Goal: Task Accomplishment & Management: Manage account settings

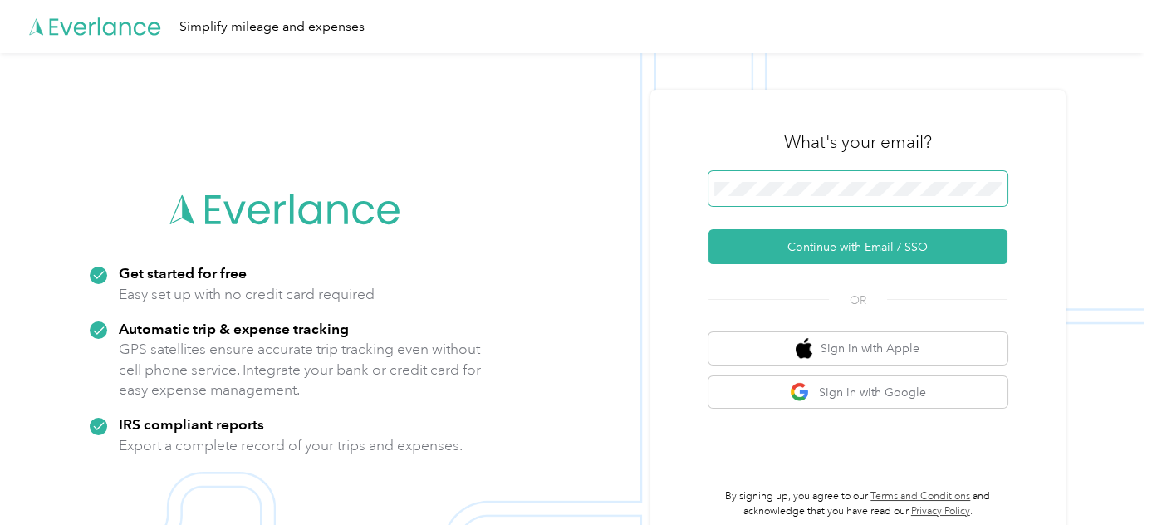
click at [781, 197] on span at bounding box center [857, 188] width 299 height 35
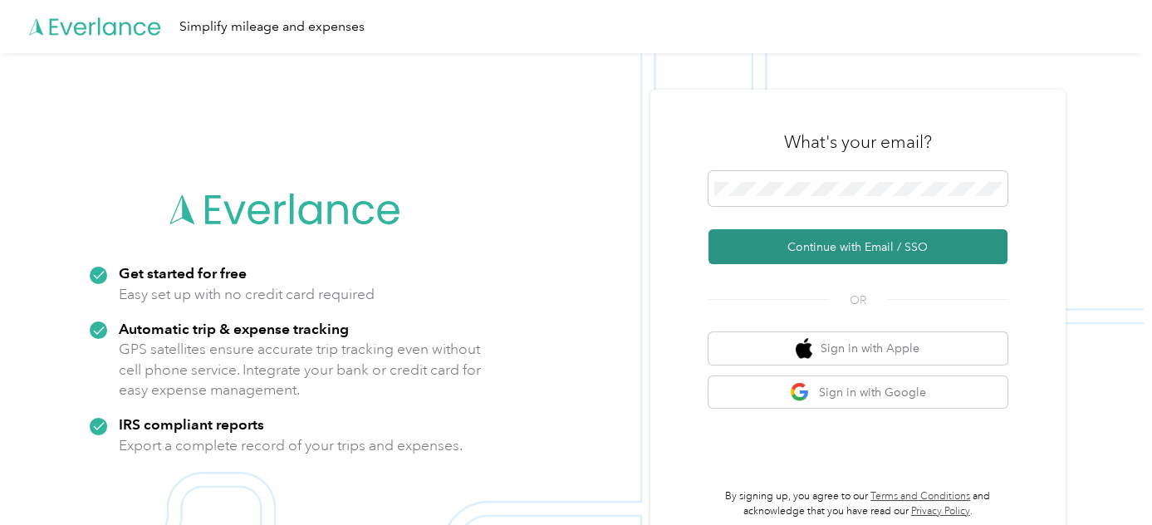
click at [806, 251] on button "Continue with Email / SSO" at bounding box center [857, 246] width 299 height 35
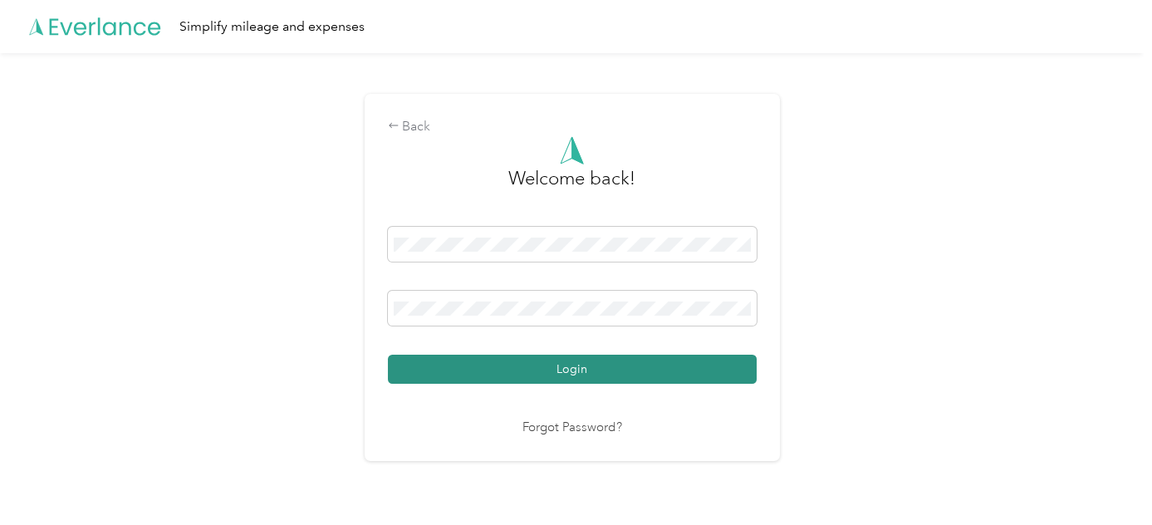
click at [551, 372] on button "Login" at bounding box center [572, 369] width 369 height 29
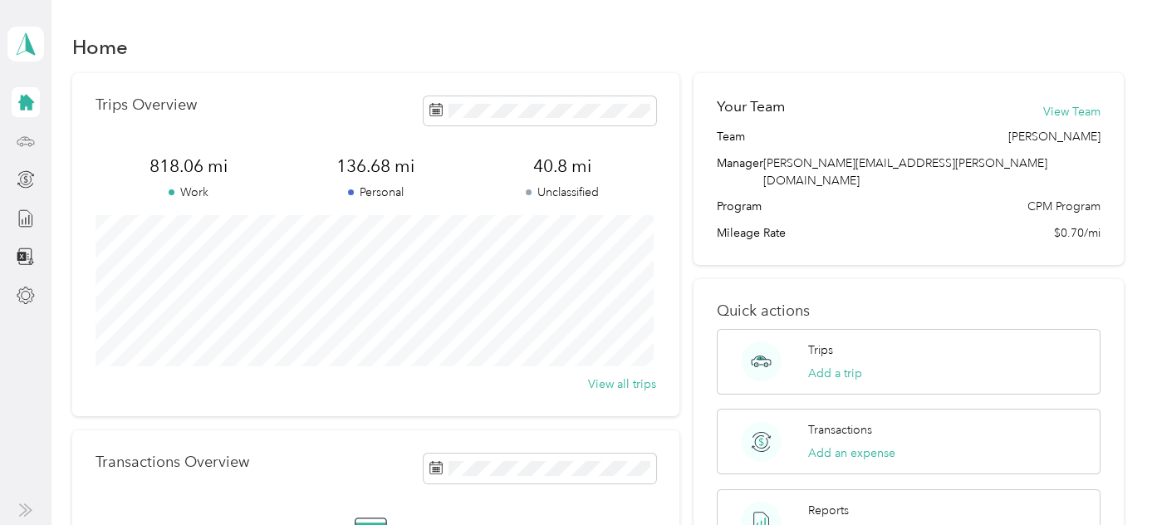
click at [18, 144] on icon at bounding box center [25, 139] width 17 height 7
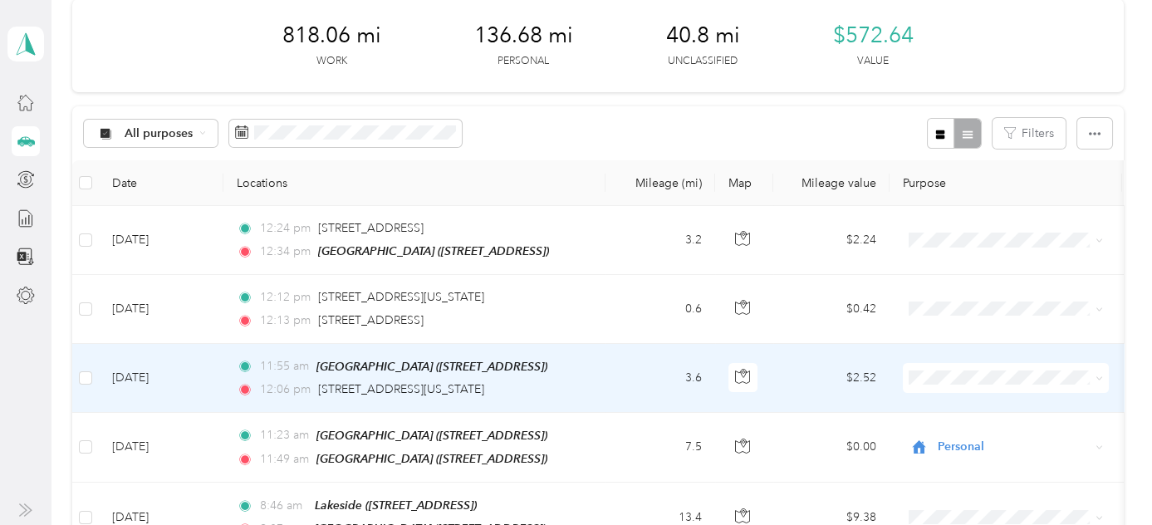
scroll to position [75, 0]
click at [961, 404] on span "Cuyahoga DD" at bounding box center [1020, 396] width 154 height 17
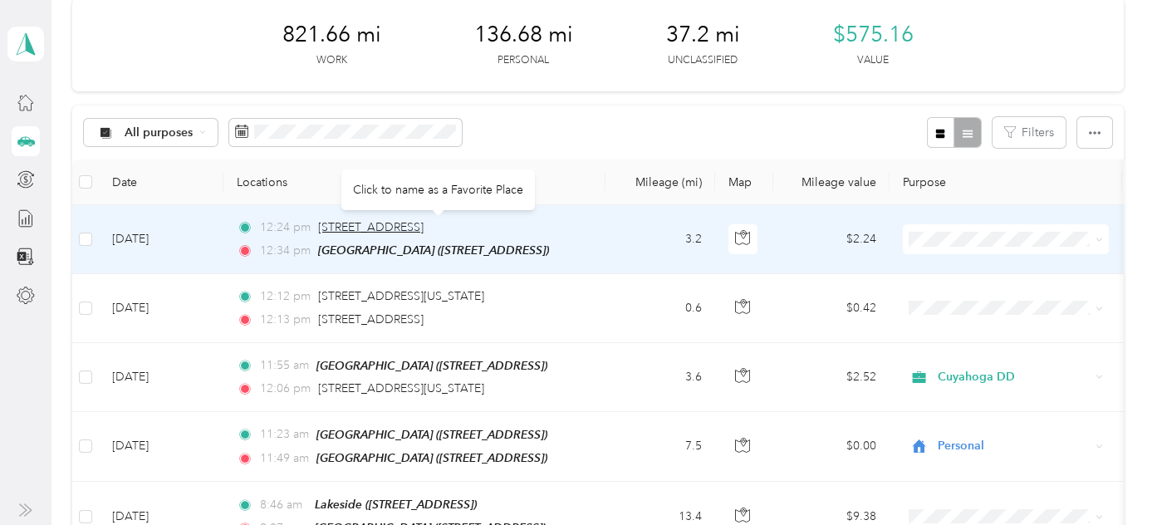
click at [384, 224] on span "[STREET_ADDRESS]" at bounding box center [370, 227] width 105 height 14
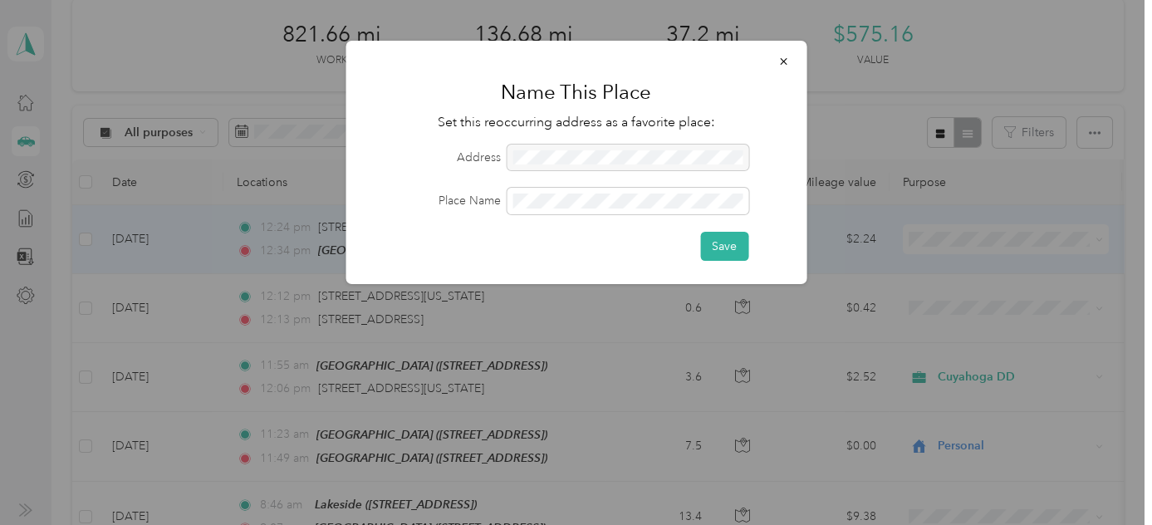
click at [531, 158] on div at bounding box center [627, 157] width 242 height 27
click at [785, 50] on button "button" at bounding box center [782, 60] width 35 height 29
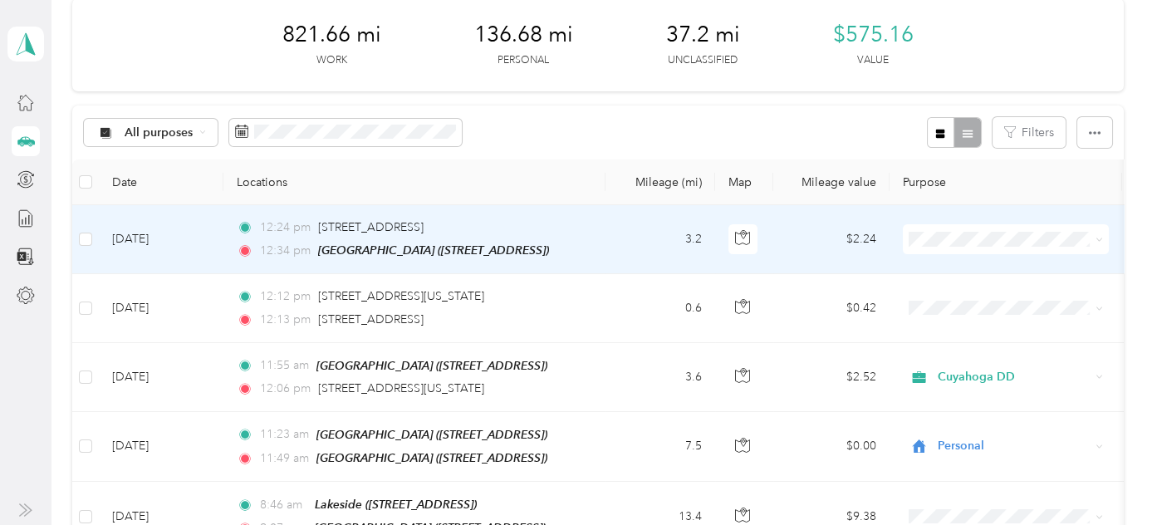
click at [143, 236] on td "[DATE]" at bounding box center [161, 239] width 125 height 69
click at [143, 524] on div at bounding box center [571, 525] width 1143 height 0
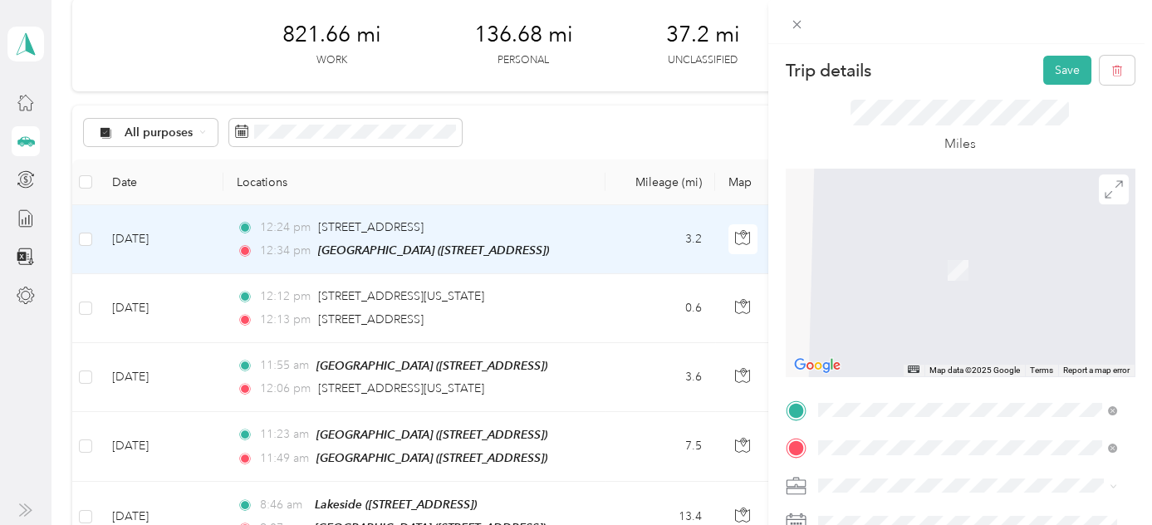
click at [793, 123] on div "Miles" at bounding box center [959, 127] width 349 height 84
click at [898, 229] on span "[STREET_ADDRESS][US_STATE][US_STATE]" at bounding box center [962, 225] width 227 height 15
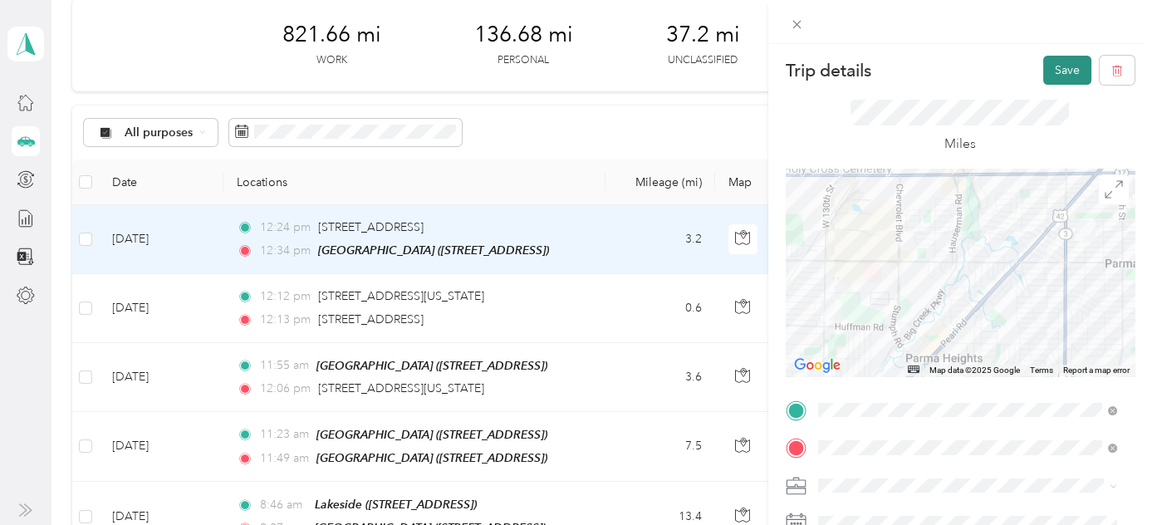
click at [1054, 67] on button "Save" at bounding box center [1067, 70] width 48 height 29
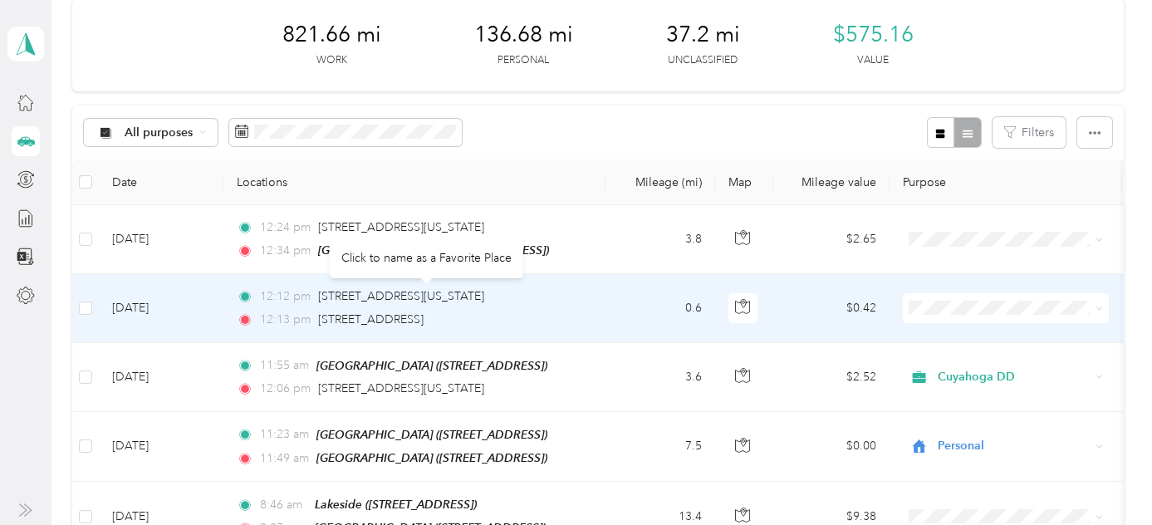
drag, startPoint x: 485, startPoint y: 307, endPoint x: 375, endPoint y: 302, distance: 109.7
click at [375, 302] on div "12:12 pm [STREET_ADDRESS][US_STATE] 12:13 pm [STREET_ADDRESS]" at bounding box center [411, 307] width 349 height 41
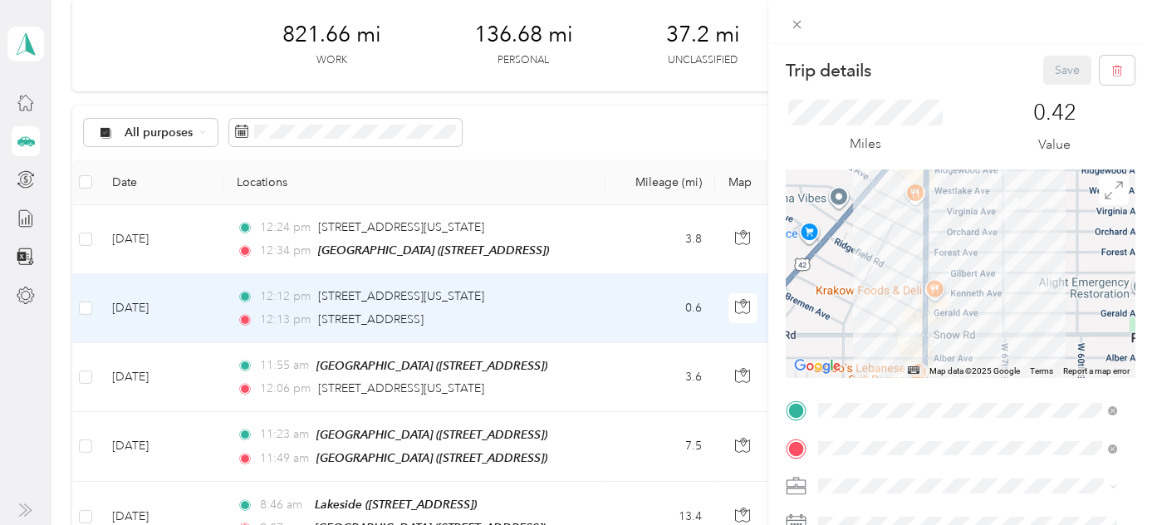
click at [658, 307] on div "Trip details Save This trip cannot be edited because it is either under review,…" at bounding box center [576, 262] width 1152 height 525
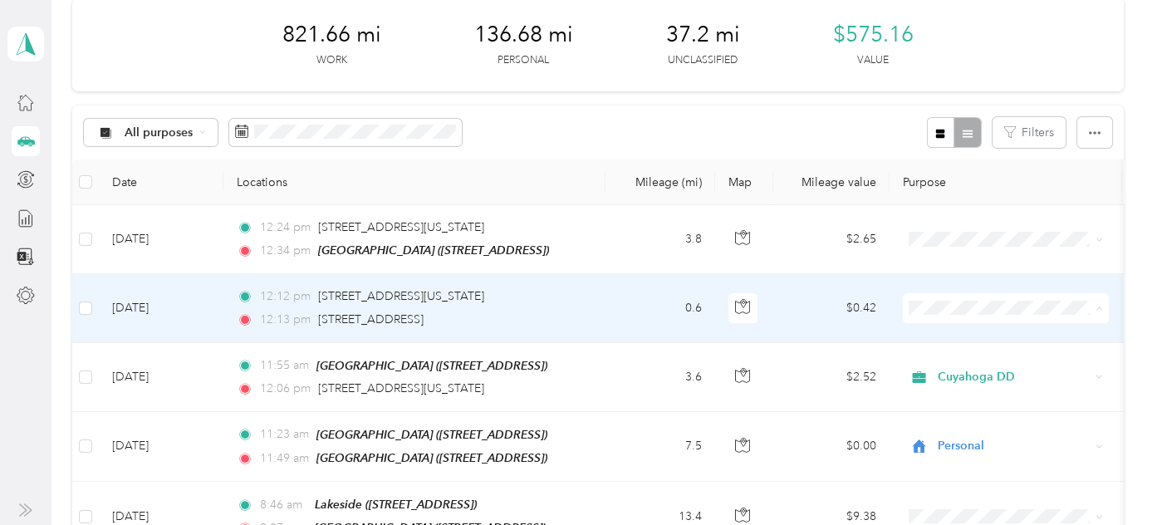
click at [954, 366] on li "Personal" at bounding box center [1005, 365] width 206 height 29
drag, startPoint x: 819, startPoint y: 307, endPoint x: 803, endPoint y: 307, distance: 16.6
click at [803, 307] on td "$0.00" at bounding box center [831, 308] width 116 height 68
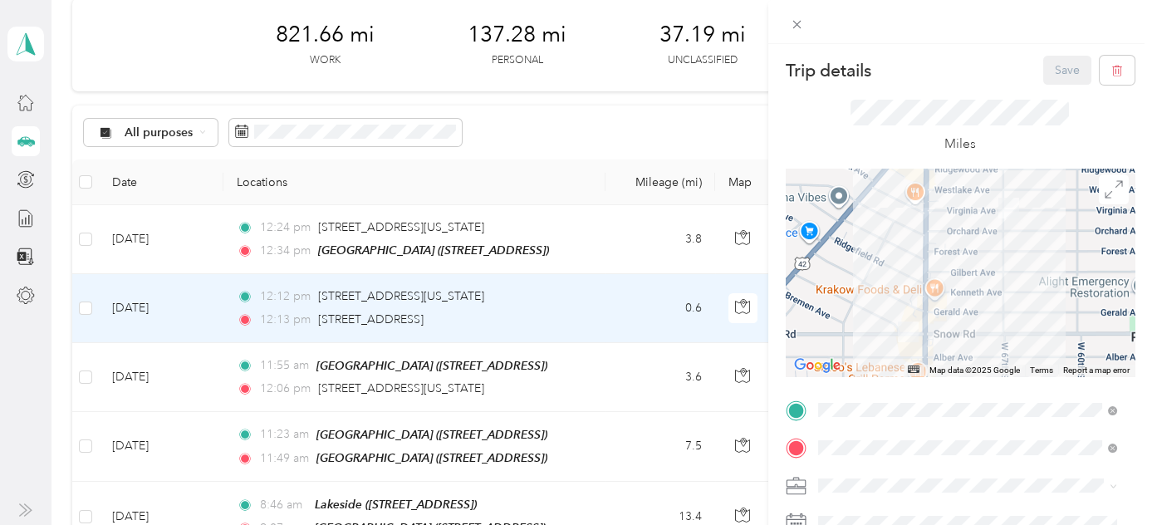
click at [87, 306] on div "Trip details Save This trip cannot be edited because it is either under review,…" at bounding box center [576, 262] width 1152 height 525
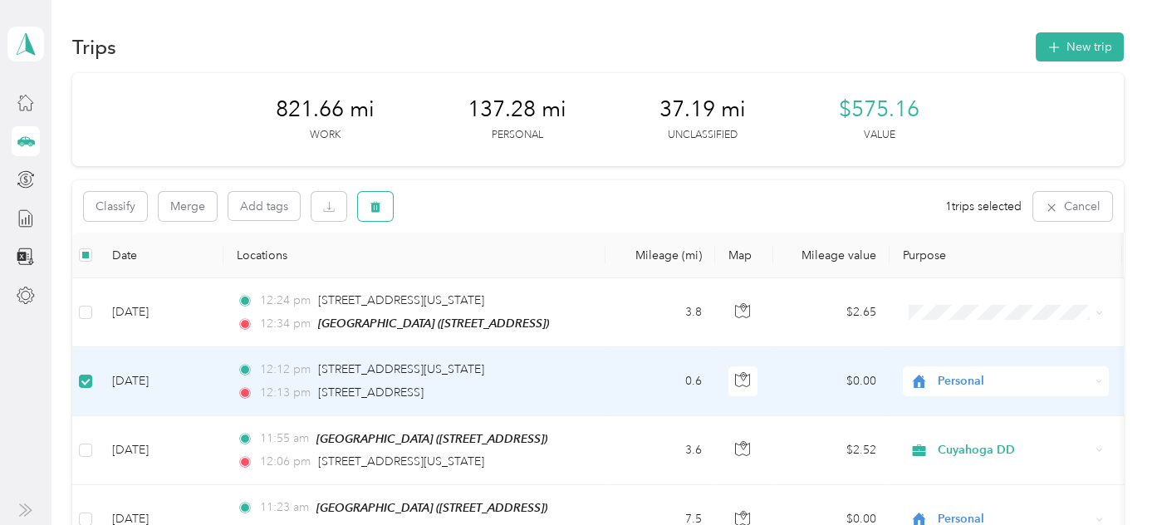
click at [379, 208] on icon "button" at bounding box center [375, 207] width 12 height 12
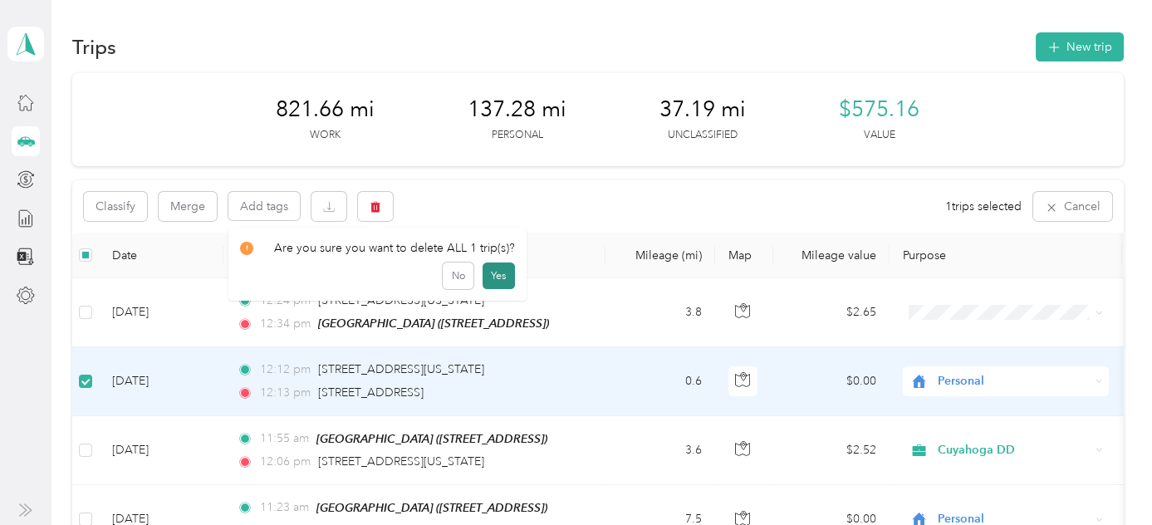
click at [496, 276] on button "Yes" at bounding box center [498, 275] width 32 height 27
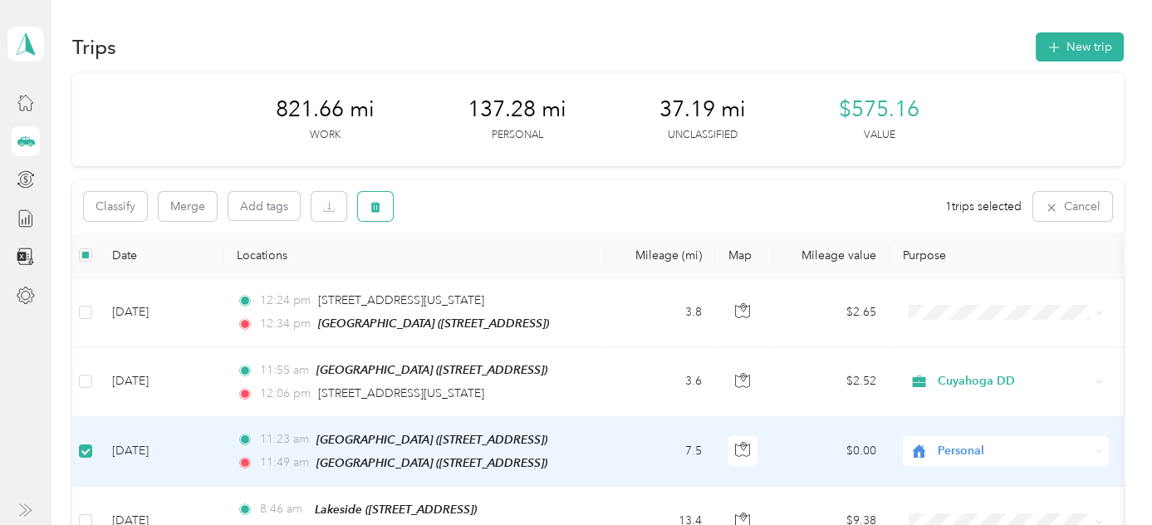
click at [370, 209] on icon "button" at bounding box center [375, 207] width 12 height 12
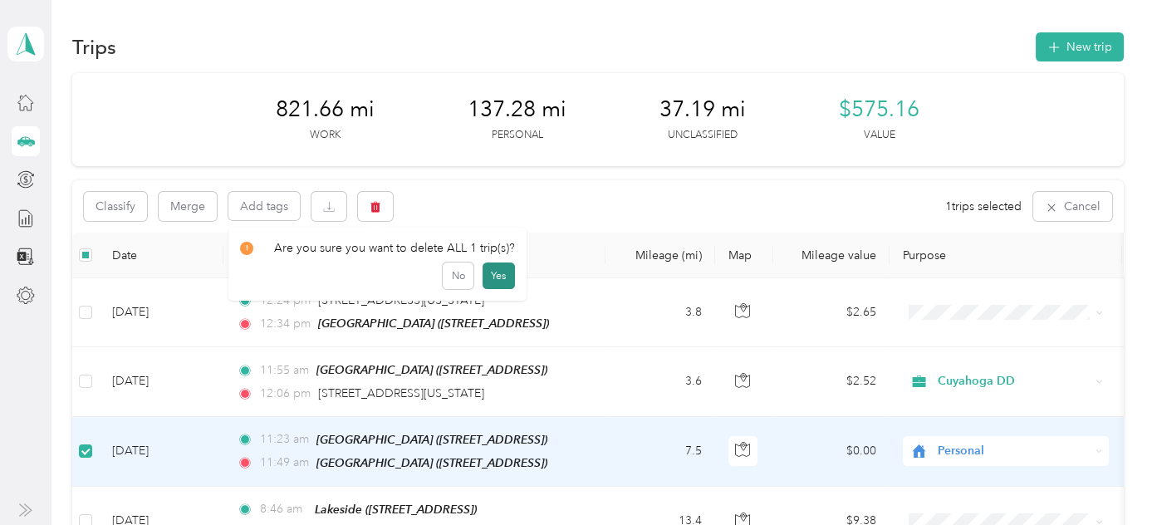
click at [500, 278] on button "Yes" at bounding box center [498, 275] width 32 height 27
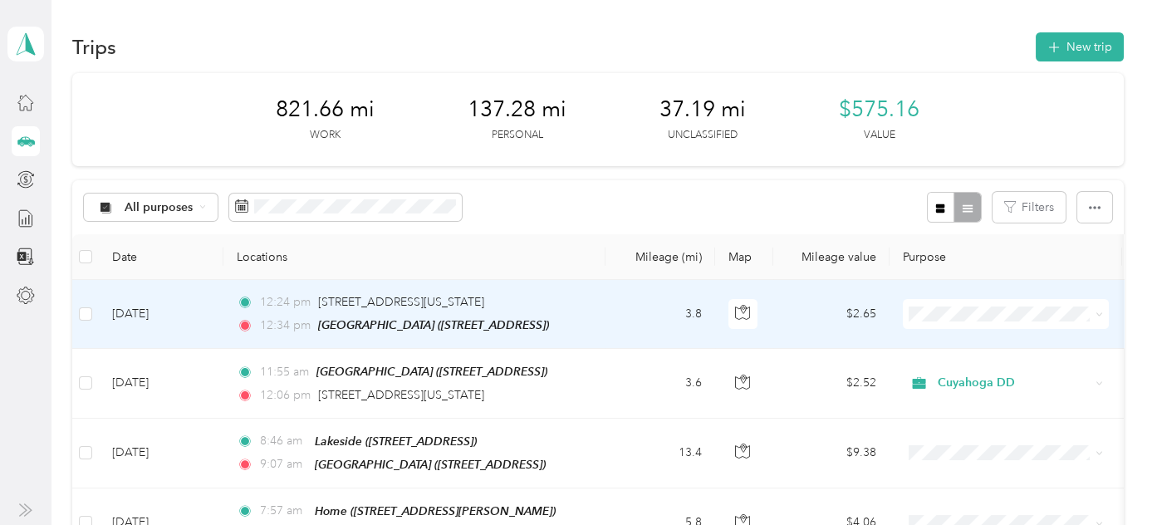
click at [959, 347] on li "Cuyahoga DD" at bounding box center [1005, 344] width 206 height 29
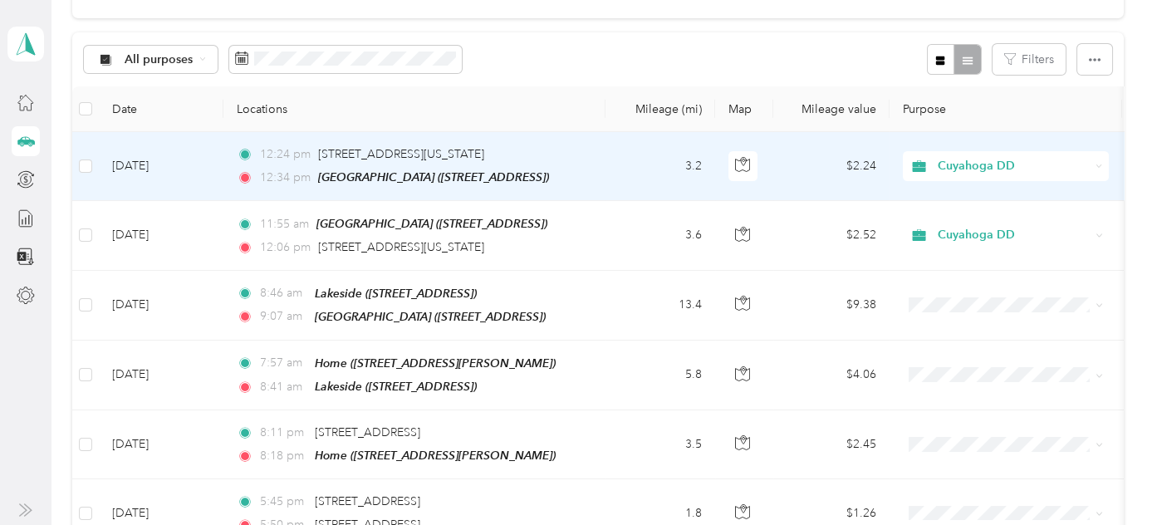
scroll to position [150, 0]
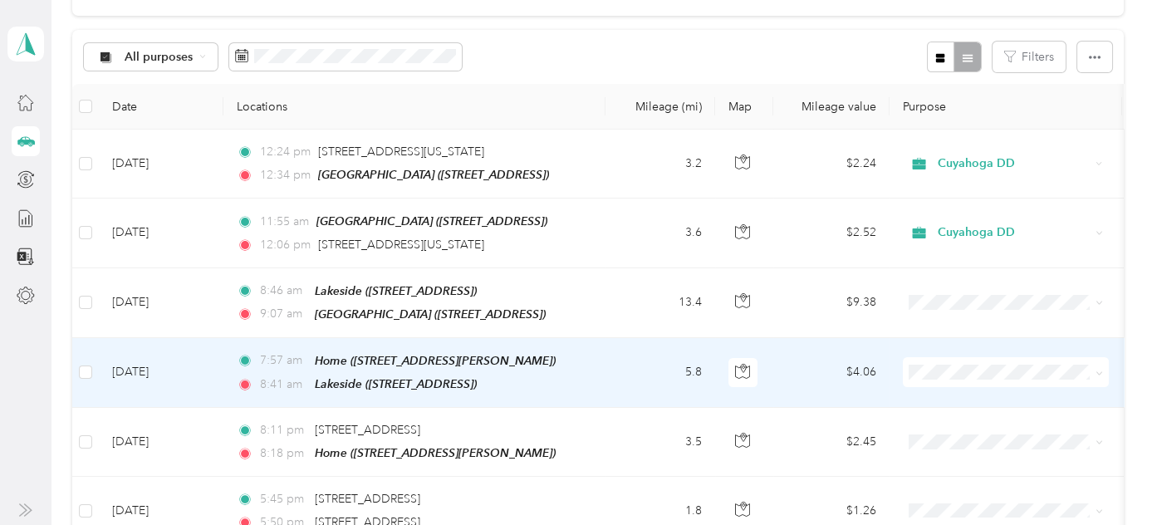
click at [947, 399] on li "Cuyahoga DD" at bounding box center [1005, 393] width 206 height 29
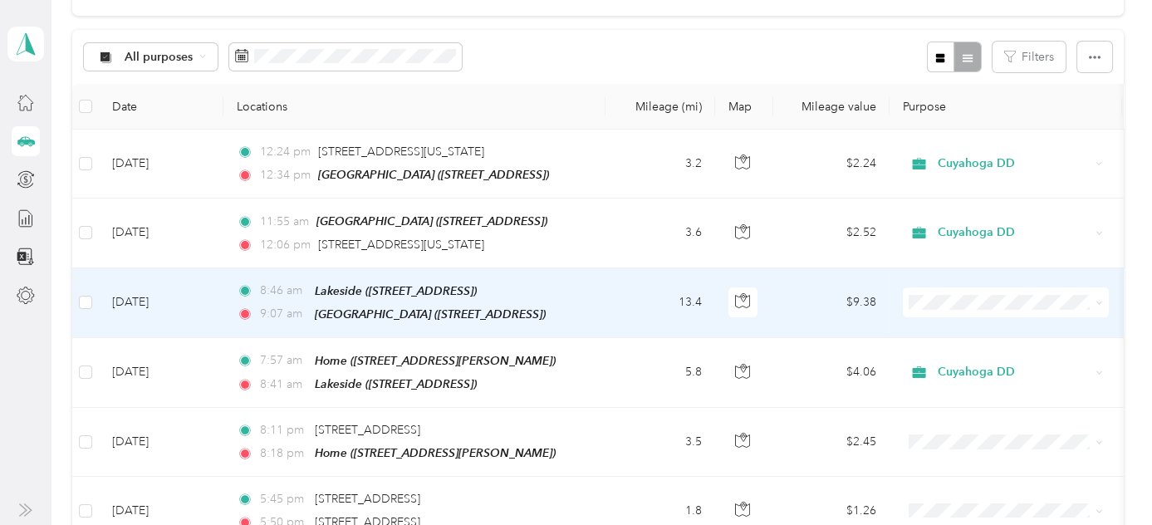
click at [980, 331] on li "Cuyahoga DD" at bounding box center [1005, 328] width 206 height 29
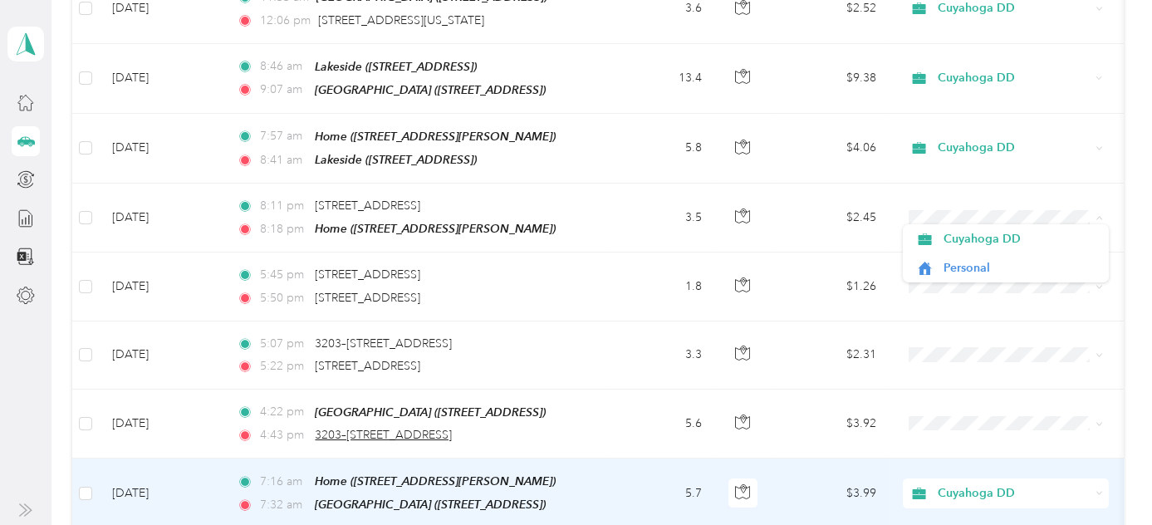
scroll to position [377, 0]
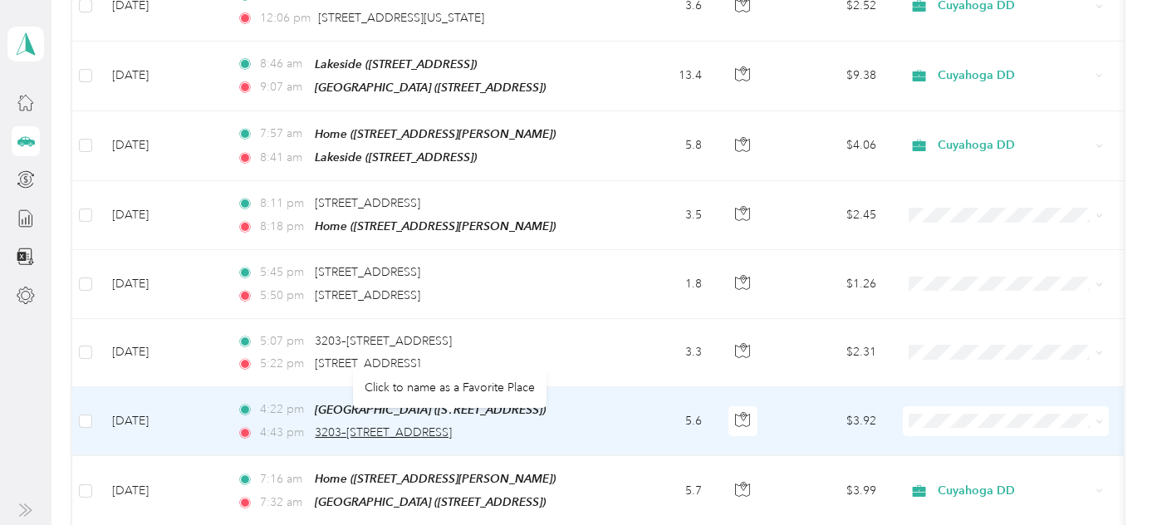
click at [415, 425] on span "3203–[STREET_ADDRESS]" at bounding box center [383, 432] width 137 height 14
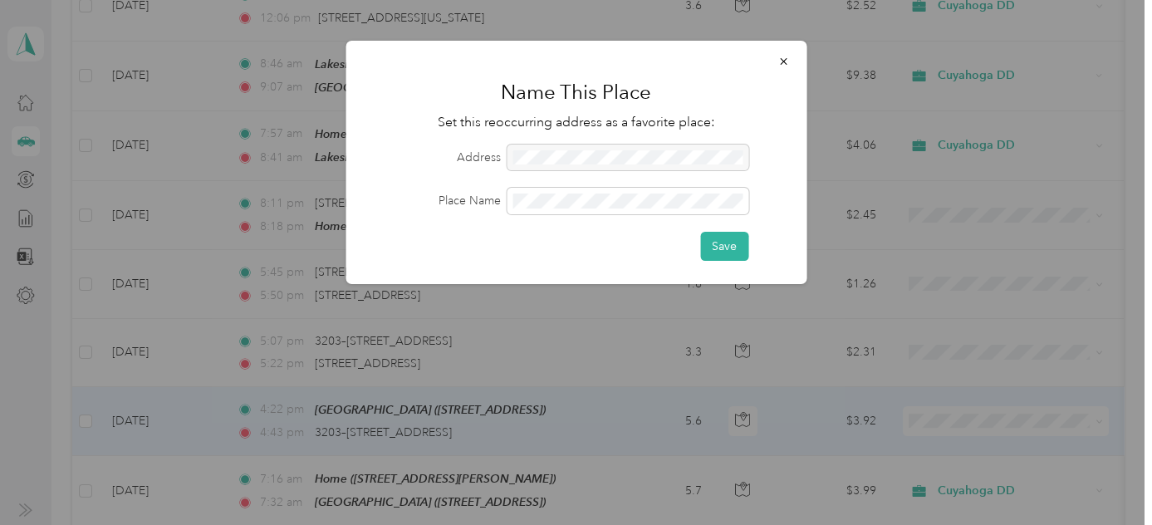
drag, startPoint x: 776, startPoint y: 62, endPoint x: 778, endPoint y: 80, distance: 17.5
click at [777, 63] on button "button" at bounding box center [782, 60] width 35 height 29
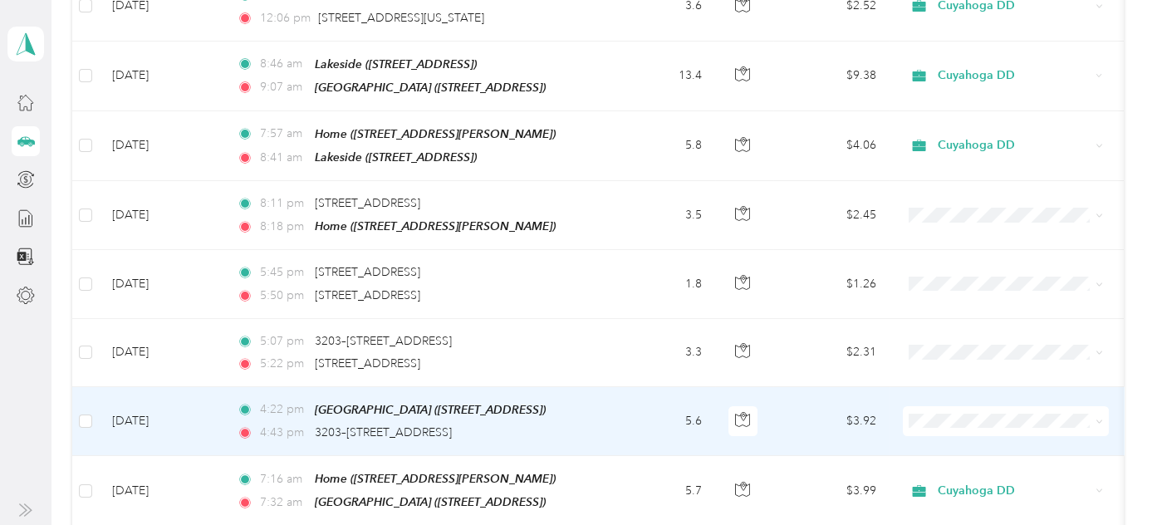
click at [628, 423] on td "5.6" at bounding box center [660, 421] width 110 height 69
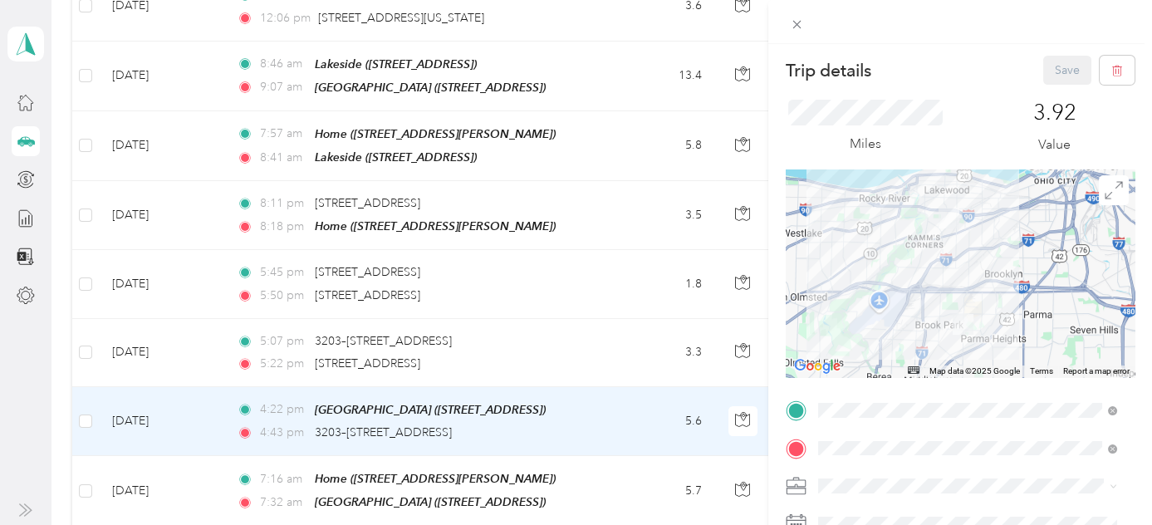
click at [886, 260] on div "Home [STREET_ADDRESS][PERSON_NAME]" at bounding box center [948, 261] width 198 height 35
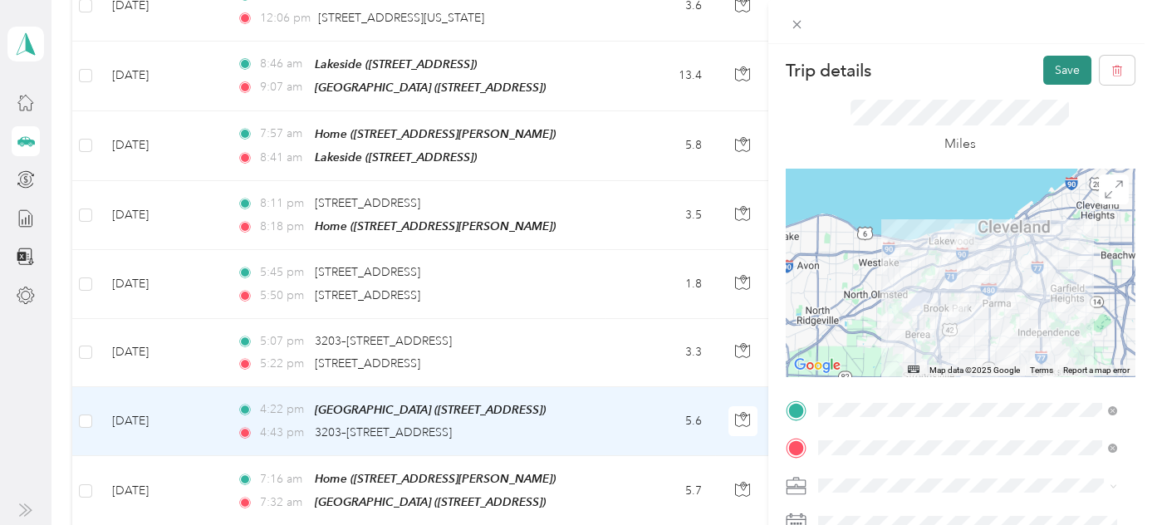
click at [1047, 68] on button "Save" at bounding box center [1067, 70] width 48 height 29
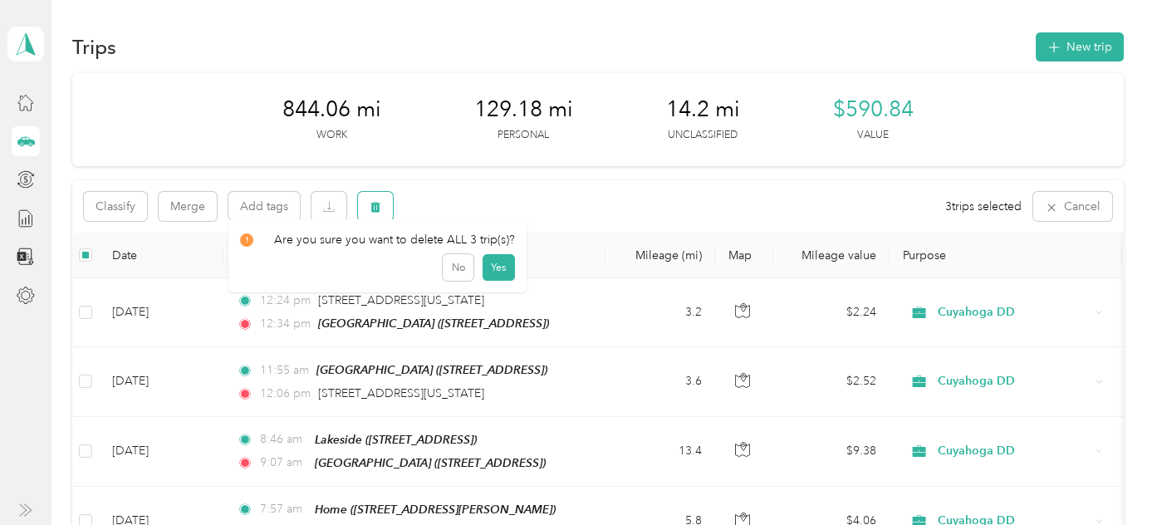
click at [377, 204] on icon "button" at bounding box center [375, 207] width 10 height 11
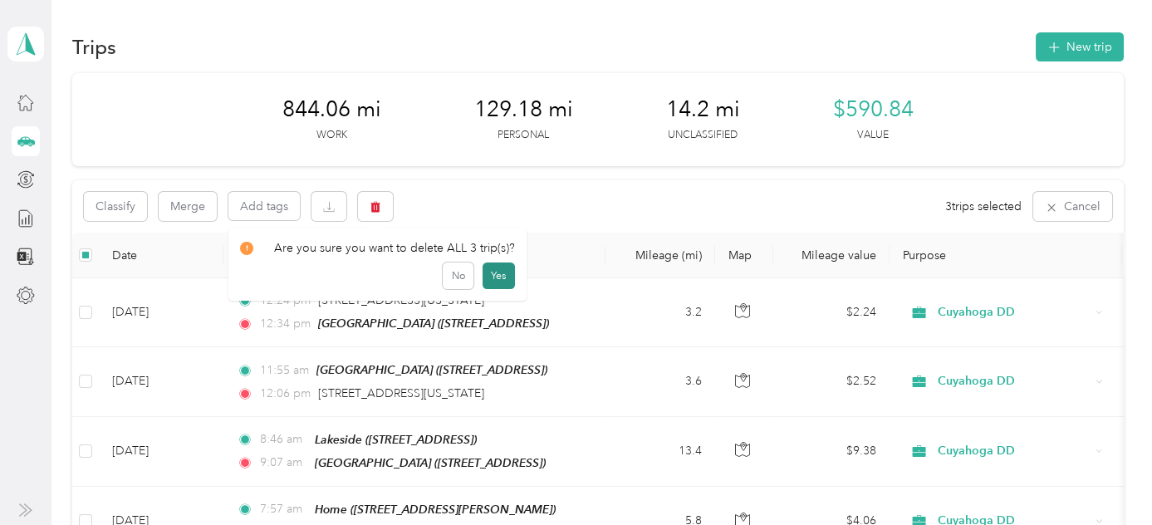
click at [494, 274] on button "Yes" at bounding box center [498, 275] width 32 height 27
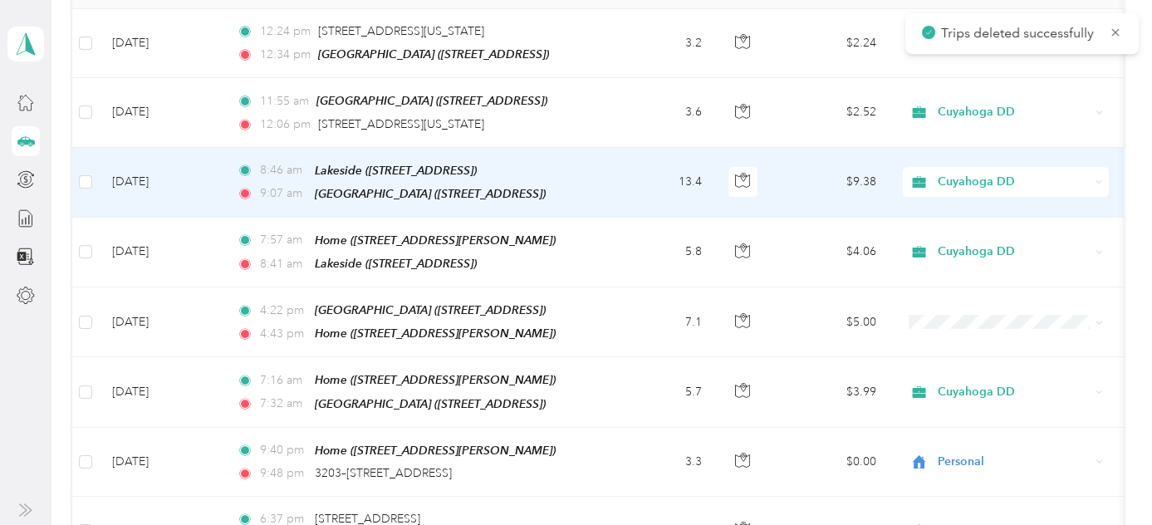
scroll to position [301, 0]
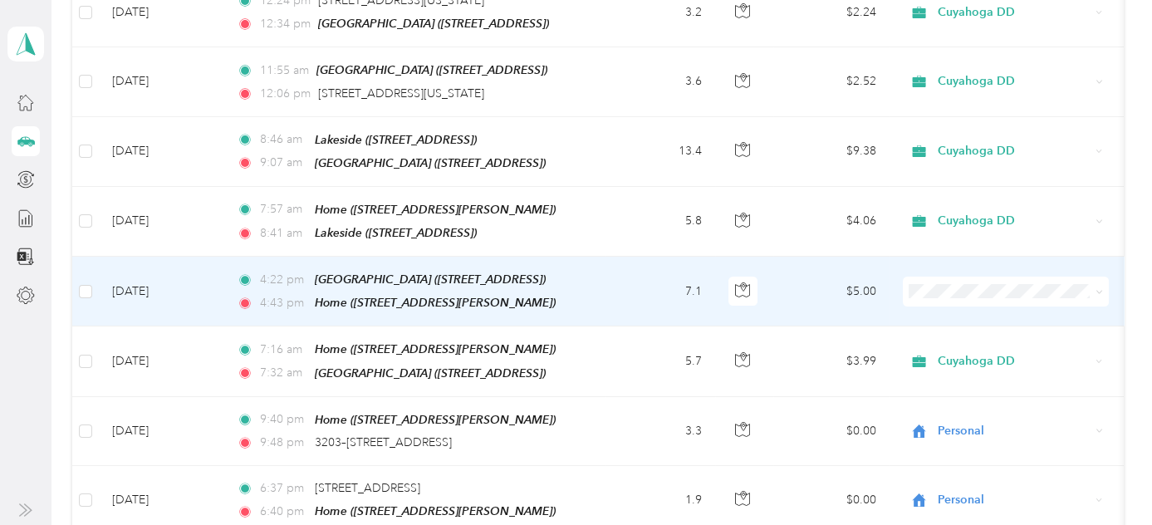
click at [960, 313] on span "Cuyahoga DD" at bounding box center [1020, 314] width 154 height 17
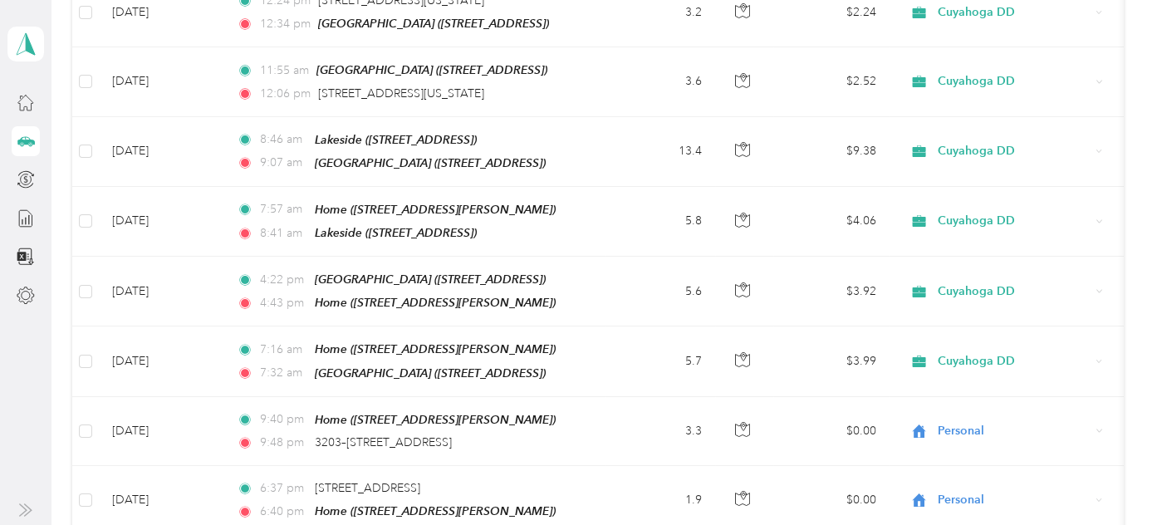
scroll to position [0, 0]
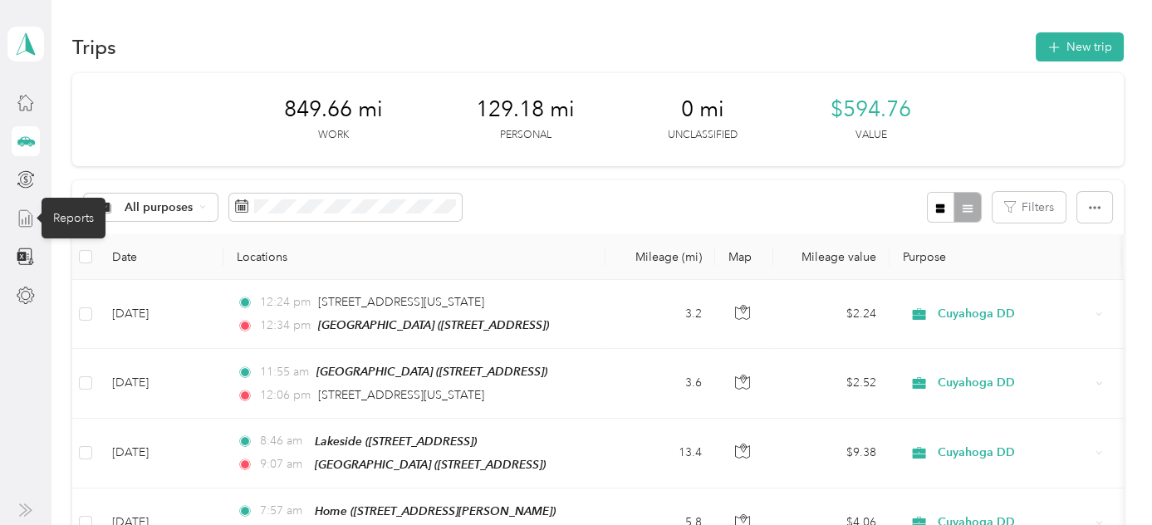
click at [22, 213] on icon at bounding box center [26, 218] width 18 height 18
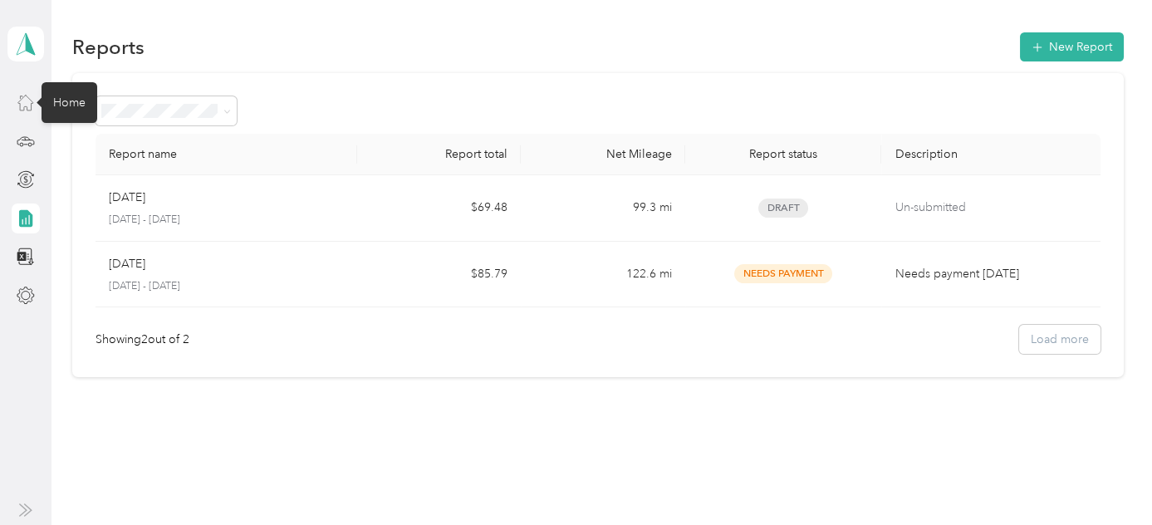
click at [24, 99] on icon at bounding box center [26, 102] width 18 height 18
